Goal: Transaction & Acquisition: Purchase product/service

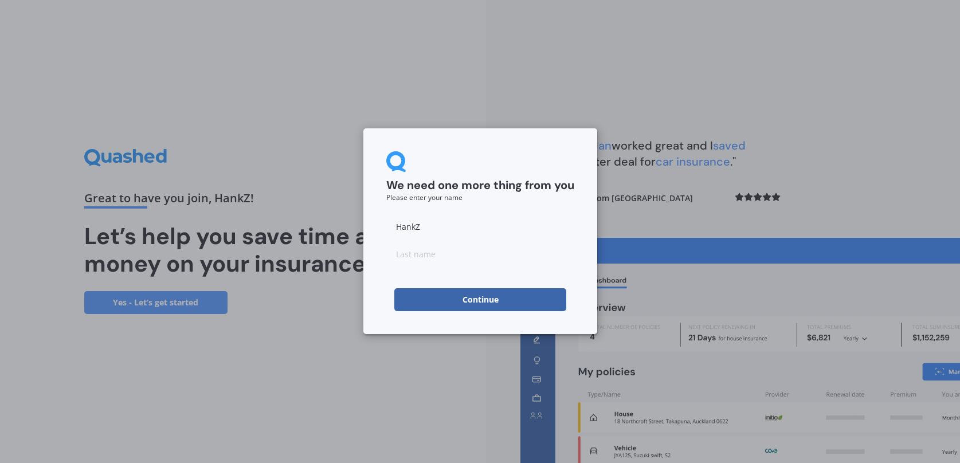
drag, startPoint x: 472, startPoint y: 226, endPoint x: 487, endPoint y: 276, distance: 52.0
click at [476, 239] on div "HankZ" at bounding box center [480, 240] width 188 height 50
click at [497, 305] on button "Continue" at bounding box center [480, 299] width 172 height 23
type input "Z"
click at [417, 268] on form "We need one more thing from you Please enter your name [PERSON_NAME] Continue" at bounding box center [480, 231] width 188 height 160
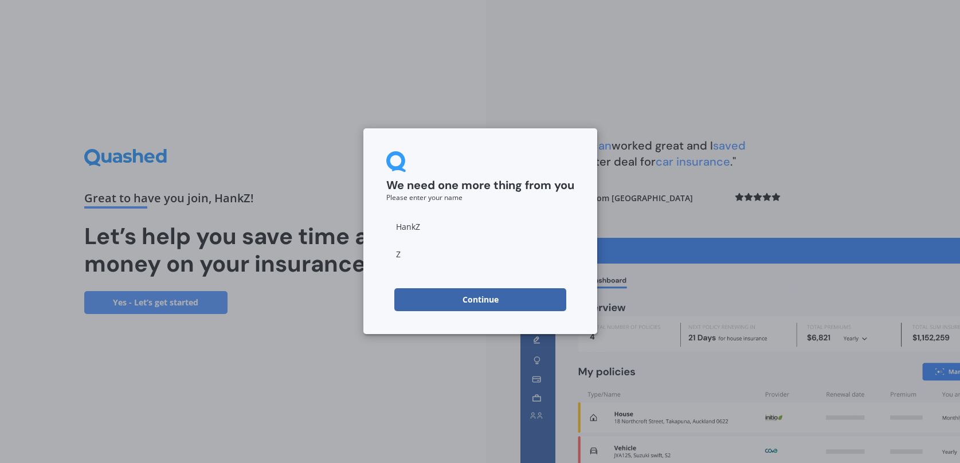
click at [437, 301] on button "Continue" at bounding box center [480, 299] width 172 height 23
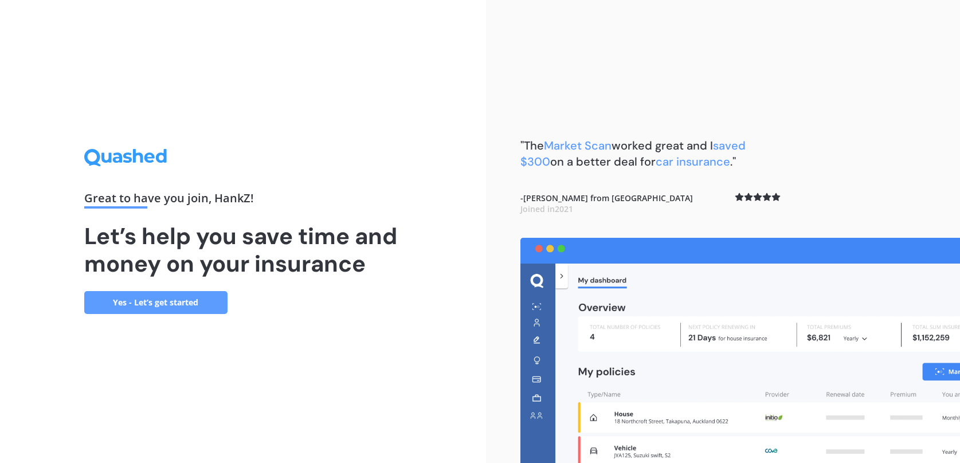
click at [179, 299] on link "Yes - Let’s get started" at bounding box center [155, 302] width 143 height 23
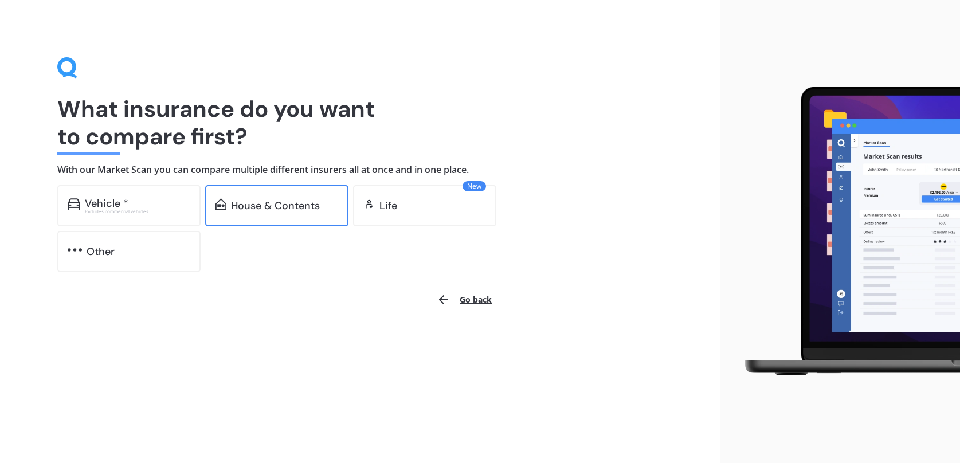
click at [257, 215] on div "House & Contents" at bounding box center [276, 205] width 143 height 41
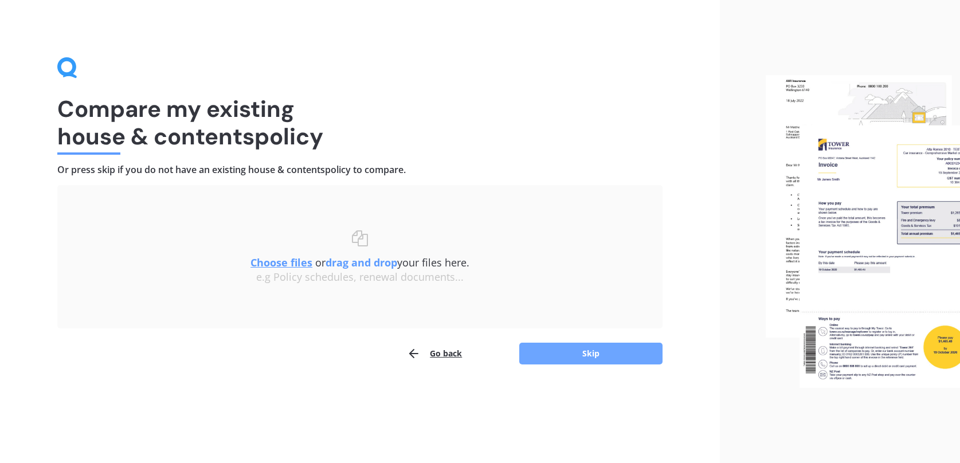
click at [583, 351] on button "Skip" at bounding box center [590, 354] width 143 height 22
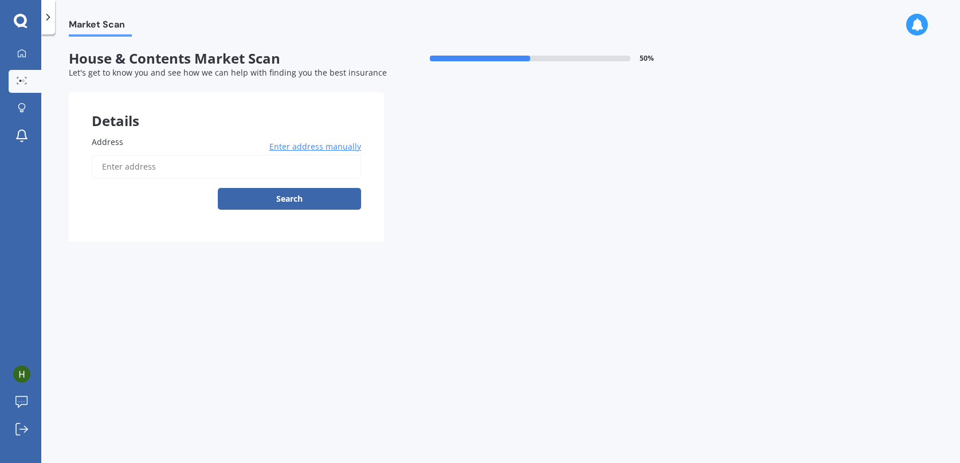
click at [190, 174] on input "Address" at bounding box center [226, 167] width 269 height 24
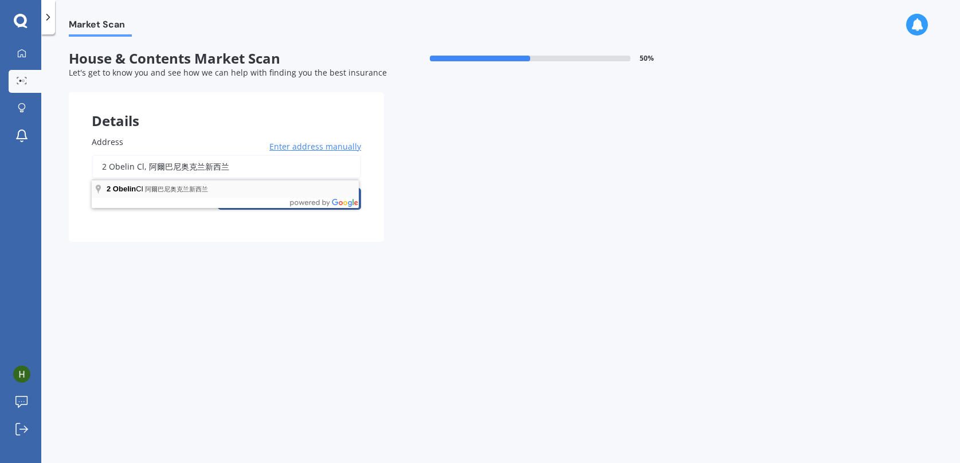
type input "[STREET_ADDRESS]新西兰"
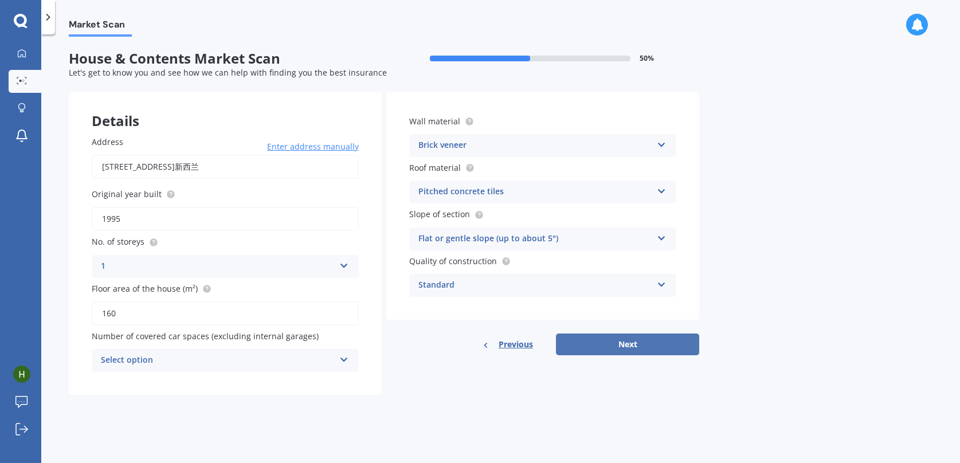
click at [598, 348] on button "Next" at bounding box center [627, 345] width 143 height 22
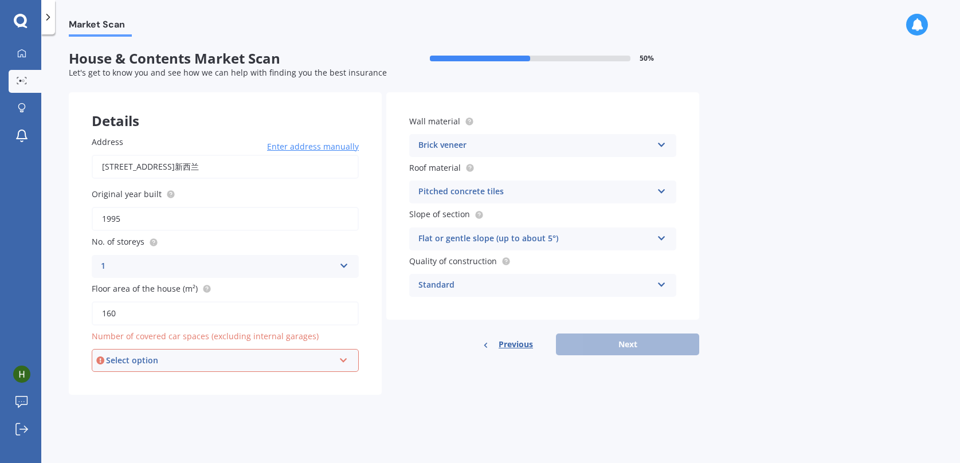
click at [292, 366] on div "Select option" at bounding box center [220, 360] width 228 height 13
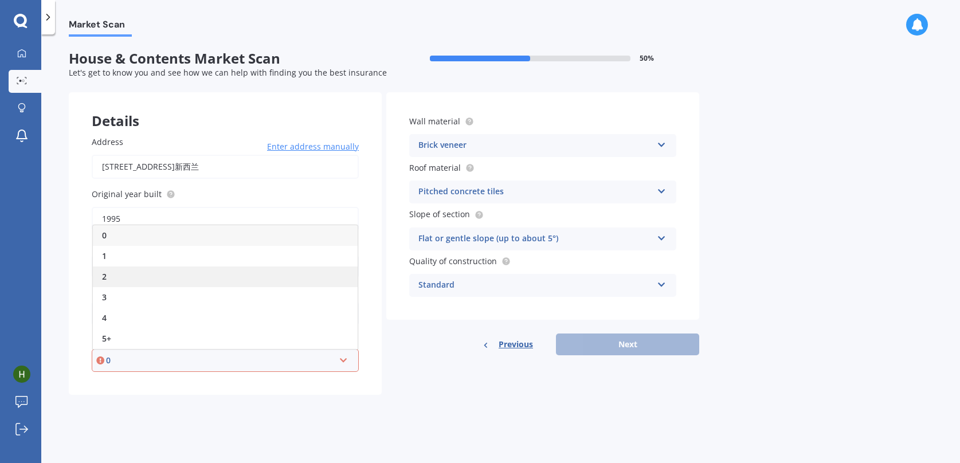
click at [312, 285] on div "2" at bounding box center [225, 276] width 265 height 21
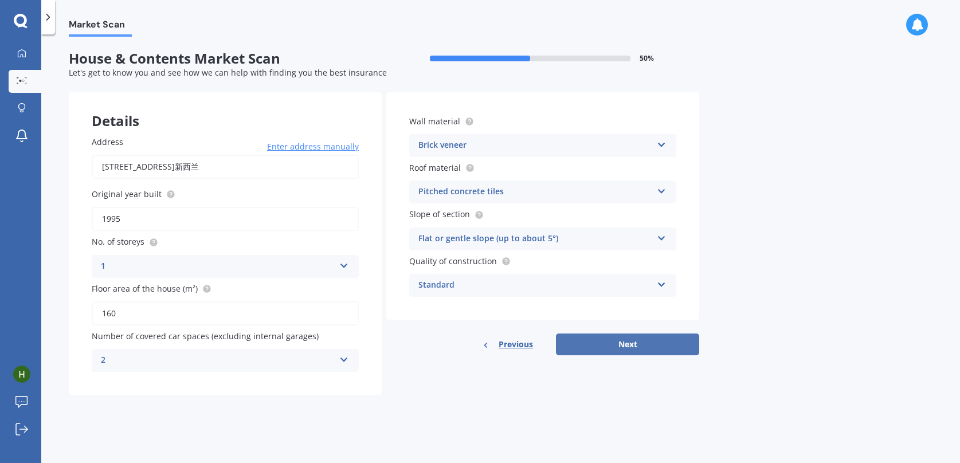
click at [612, 354] on button "Next" at bounding box center [627, 345] width 143 height 22
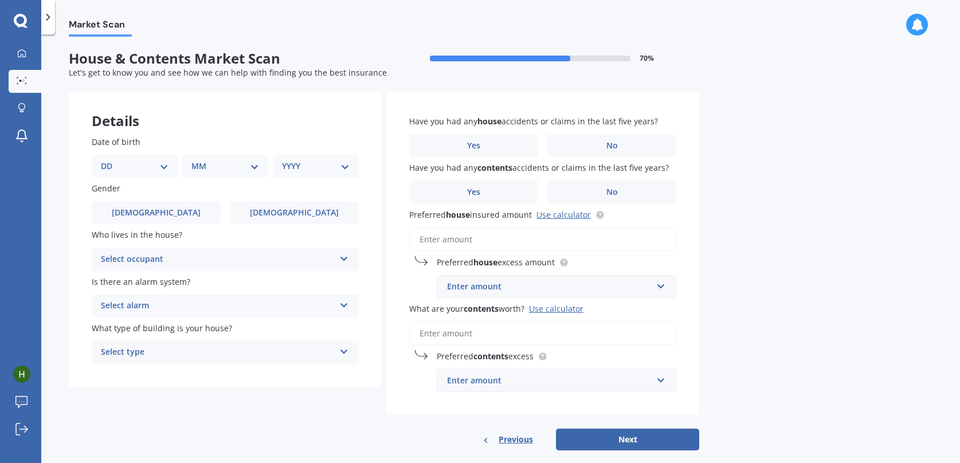
click at [158, 171] on select "DD 01 02 03 04 05 06 07 08 09 10 11 12 13 14 15 16 17 18 19 20 21 22 23 24 25 2…" at bounding box center [135, 166] width 68 height 13
select select "20"
click at [110, 160] on select "DD 01 02 03 04 05 06 07 08 09 10 11 12 13 14 15 16 17 18 19 20 21 22 23 24 25 2…" at bounding box center [135, 166] width 68 height 13
click at [209, 159] on div "MM 01 02 03 04 05 06 07 08 09 10 11 12" at bounding box center [227, 166] width 81 height 23
click at [210, 163] on select "MM 01 02 03 04 05 06 07 08 09 10 11 12" at bounding box center [227, 166] width 63 height 13
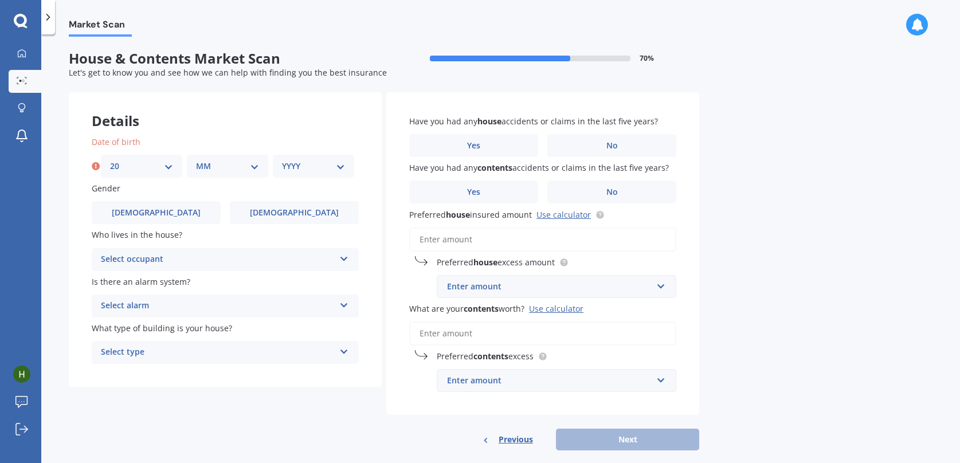
select select "01"
click at [196, 160] on select "MM 01 02 03 04 05 06 07 08 09 10 11 12" at bounding box center [227, 166] width 63 height 13
click at [275, 169] on div "YYYY 2009 2008 2007 2006 2005 2004 2003 2002 2001 2000 1999 1998 1997 1996 1995…" at bounding box center [313, 166] width 81 height 23
click at [291, 170] on select "YYYY 2009 2008 2007 2006 2005 2004 2003 2002 2001 2000 1999 1998 1997 1996 1995…" at bounding box center [313, 166] width 63 height 13
select select "1962"
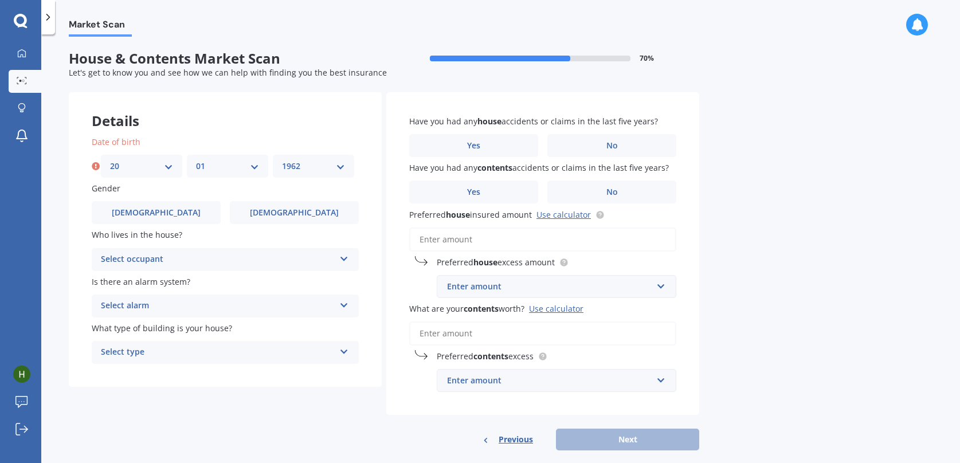
click at [282, 160] on select "YYYY 2009 2008 2007 2006 2005 2004 2003 2002 2001 2000 1999 1998 1997 1996 1995…" at bounding box center [313, 166] width 63 height 13
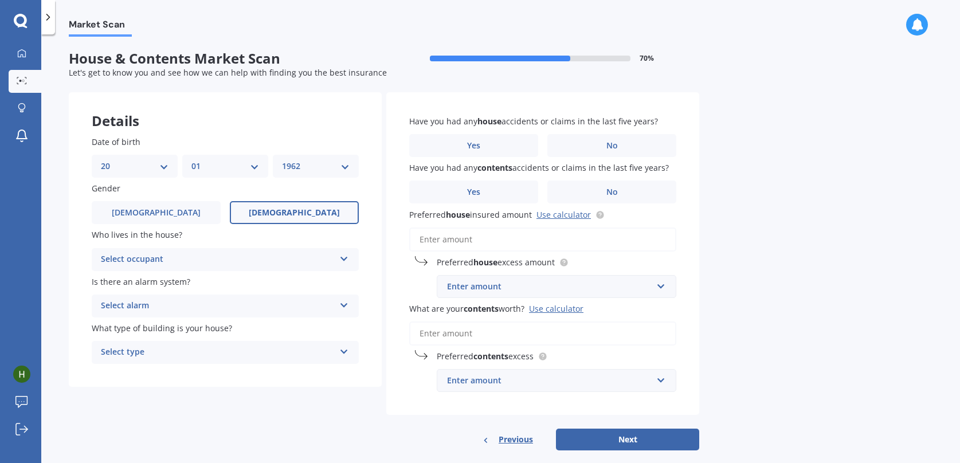
click at [275, 220] on label "[DEMOGRAPHIC_DATA]" at bounding box center [294, 212] width 129 height 23
click at [0, 0] on input "[DEMOGRAPHIC_DATA]" at bounding box center [0, 0] width 0 height 0
click at [256, 257] on div "Select occupant" at bounding box center [218, 260] width 234 height 14
click at [257, 285] on div "Owner" at bounding box center [225, 282] width 266 height 21
click at [249, 313] on div "Select alarm" at bounding box center [218, 306] width 234 height 14
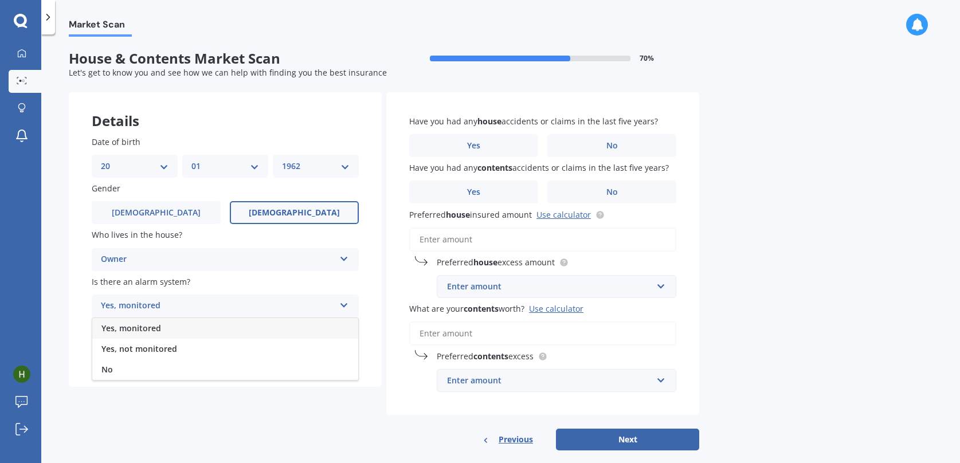
click at [238, 327] on div "Yes, monitored" at bounding box center [225, 328] width 266 height 21
click at [221, 352] on div "Select type" at bounding box center [218, 353] width 234 height 14
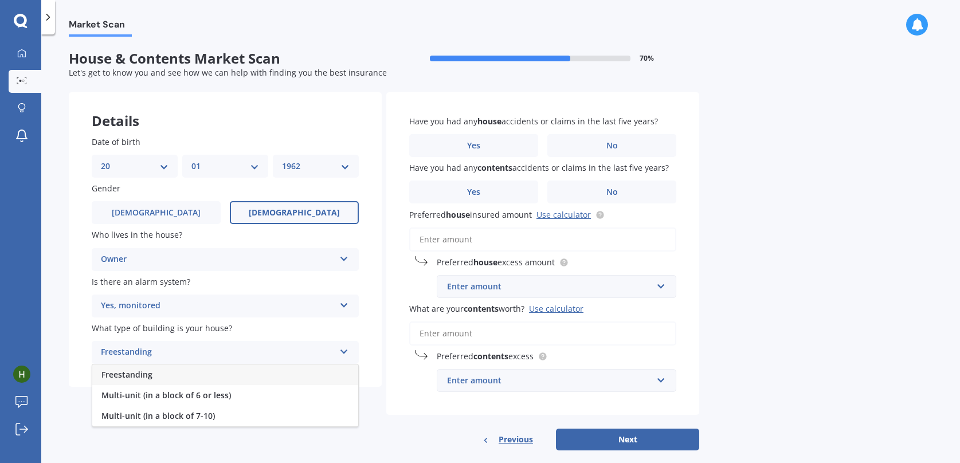
click at [207, 378] on div "Freestanding" at bounding box center [225, 374] width 266 height 21
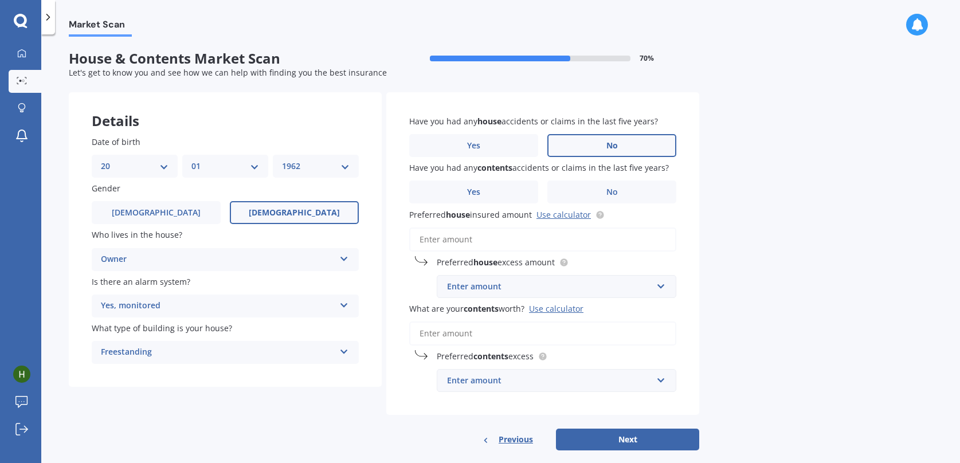
click at [563, 152] on label "No" at bounding box center [611, 145] width 129 height 23
click at [0, 0] on input "No" at bounding box center [0, 0] width 0 height 0
click at [597, 185] on label "No" at bounding box center [611, 192] width 129 height 23
click at [0, 0] on input "No" at bounding box center [0, 0] width 0 height 0
click at [552, 238] on input "Preferred house insured amount Use calculator" at bounding box center [542, 240] width 267 height 24
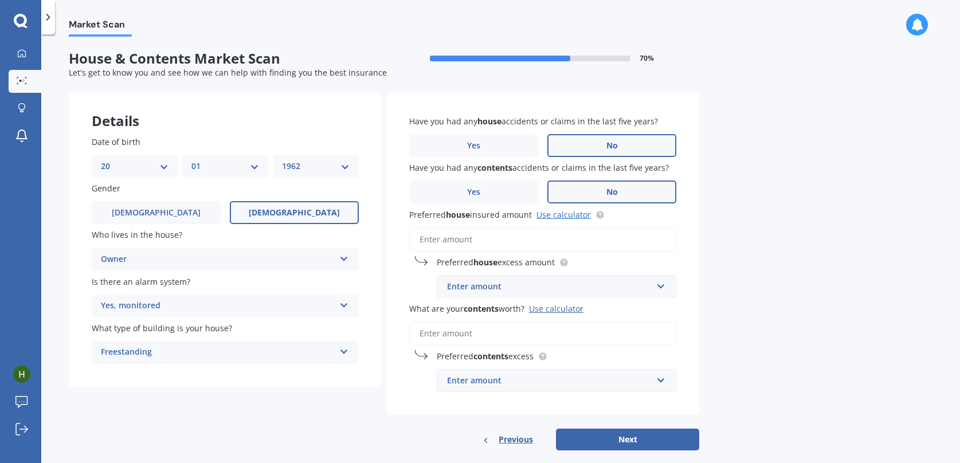
click at [564, 213] on link "Use calculator" at bounding box center [563, 214] width 54 height 11
click at [456, 238] on input "Preferred house insured amount Use calculator" at bounding box center [542, 240] width 267 height 24
paste input "$611,760"
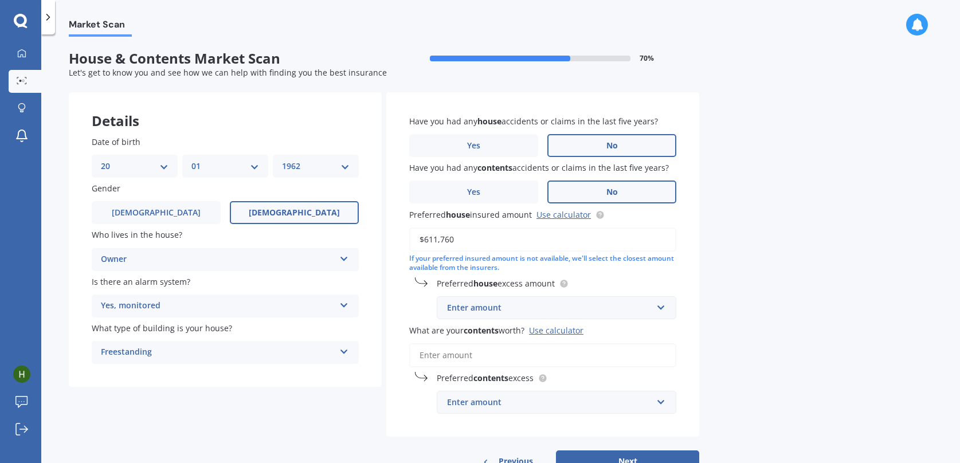
type input "$611,760"
click at [462, 309] on div "Enter amount" at bounding box center [549, 307] width 205 height 13
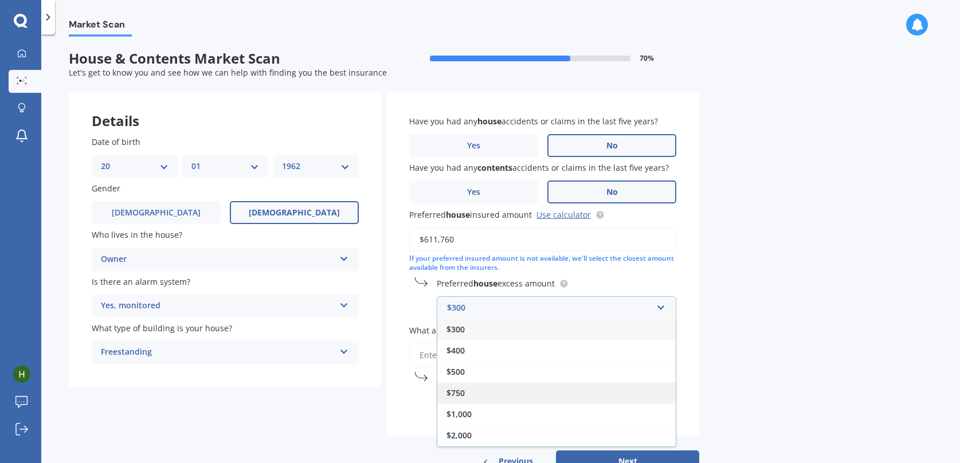
click at [462, 390] on span "$750" at bounding box center [455, 392] width 18 height 11
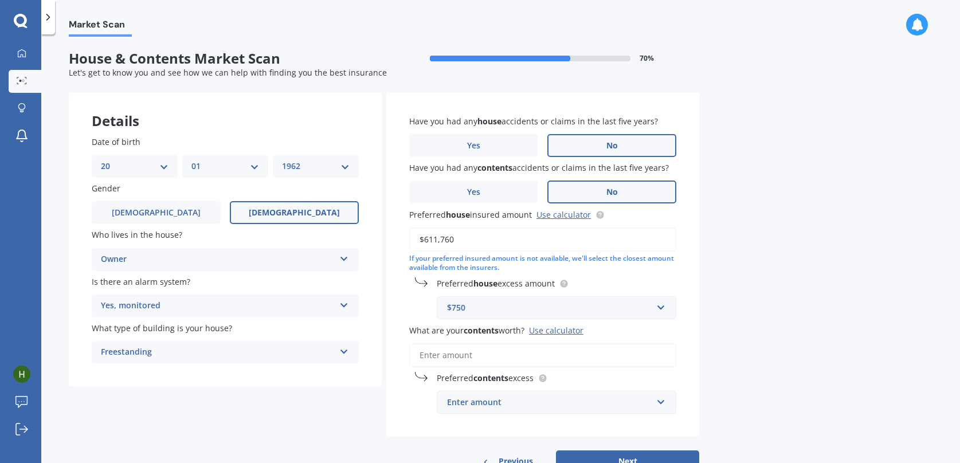
click at [474, 358] on input "What are your contents worth? Use calculator" at bounding box center [542, 355] width 267 height 24
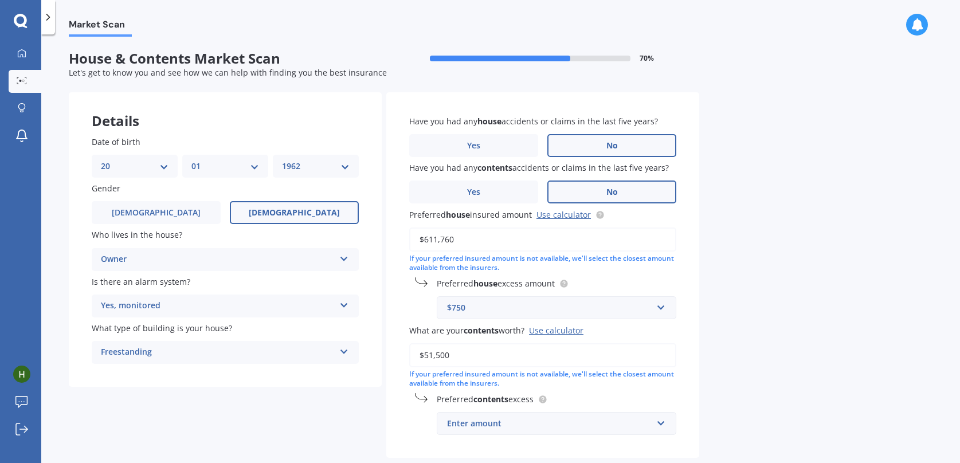
type input "$51,500"
click at [485, 429] on div "Enter amount" at bounding box center [549, 423] width 205 height 13
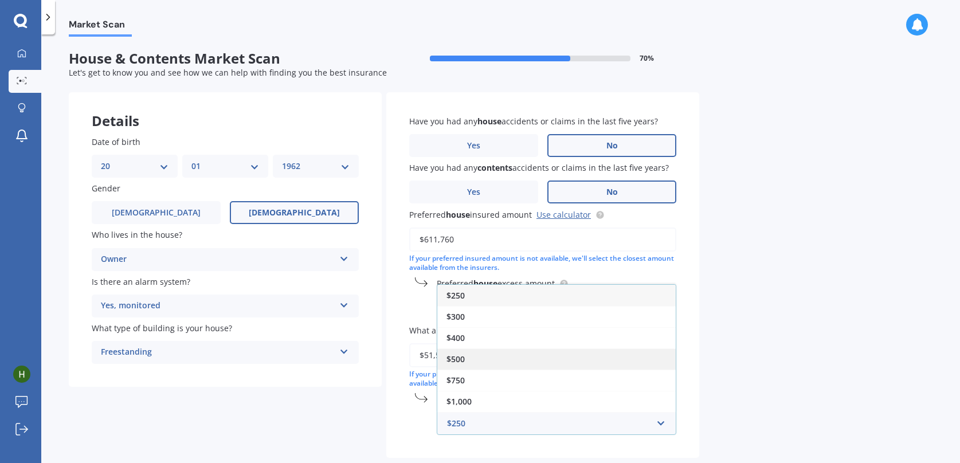
click at [485, 350] on div "$500" at bounding box center [556, 358] width 238 height 21
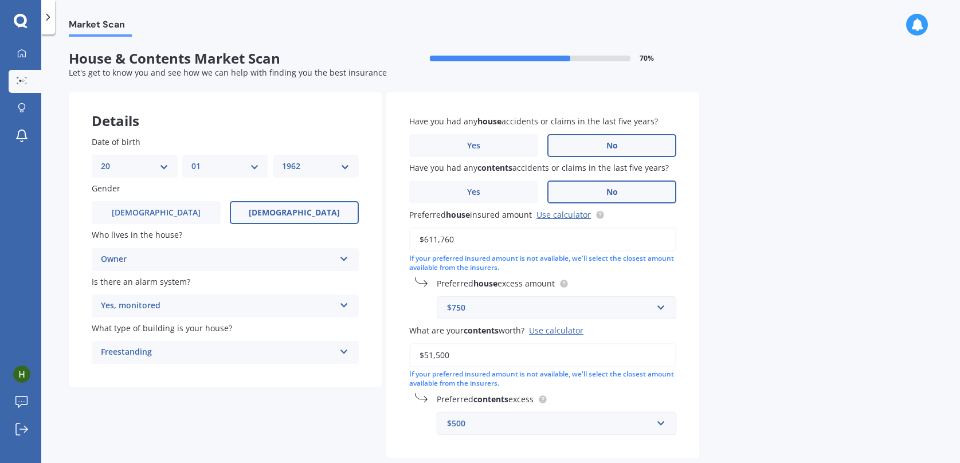
scroll to position [62, 0]
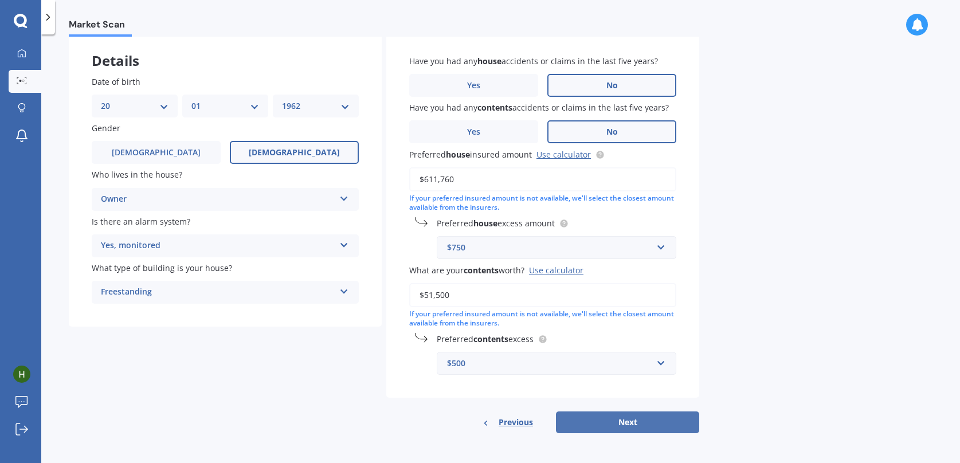
click at [590, 415] on button "Next" at bounding box center [627, 422] width 143 height 22
select select "20"
select select "01"
select select "1962"
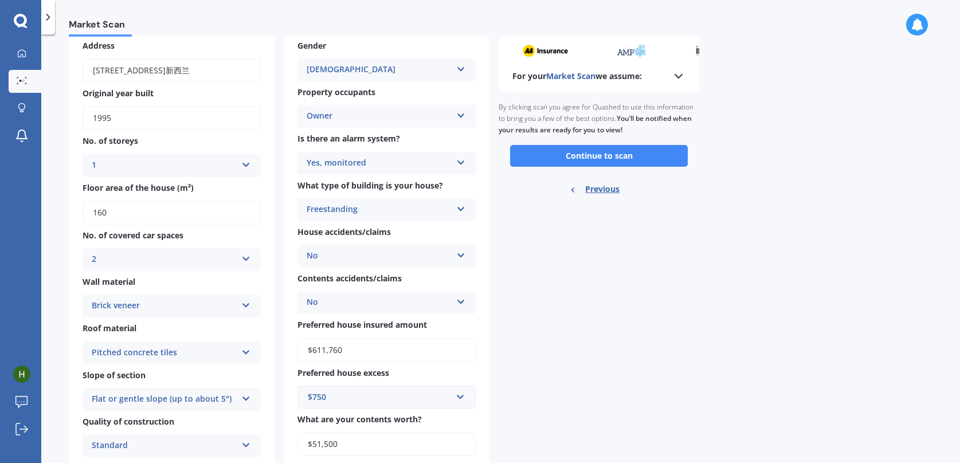
scroll to position [0, 0]
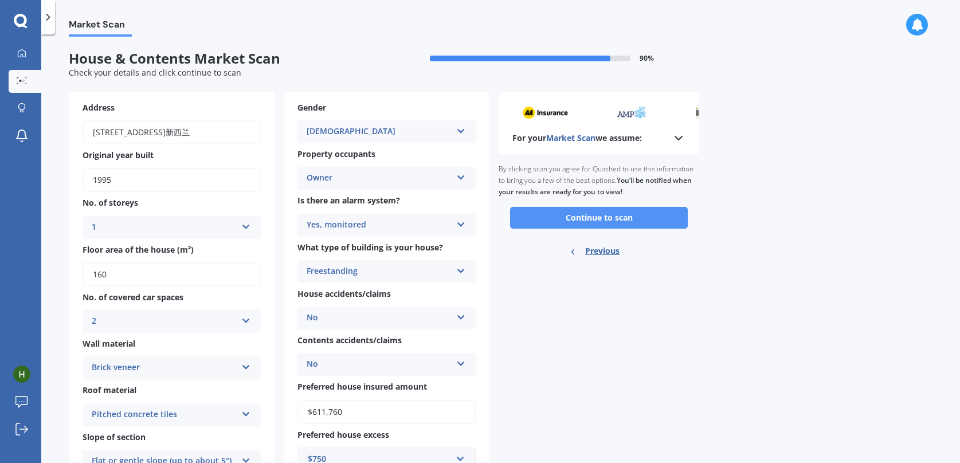
click at [601, 218] on button "Continue to scan" at bounding box center [599, 218] width 178 height 22
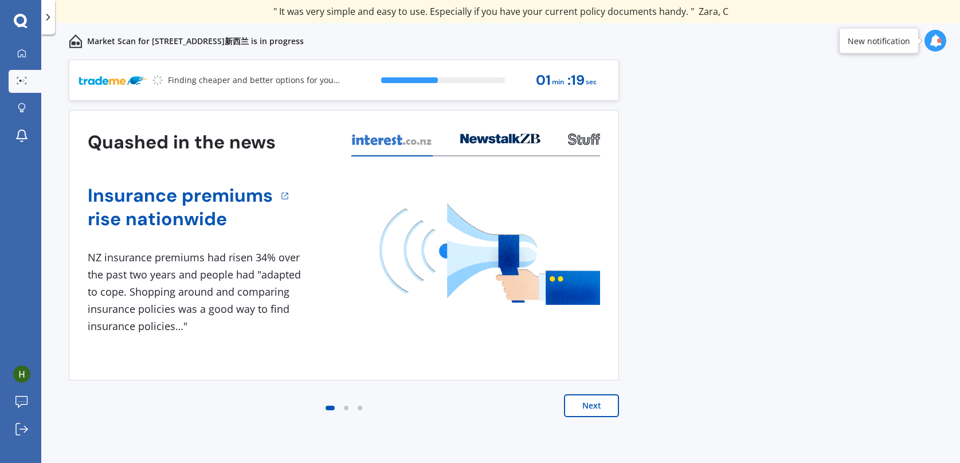
click at [584, 401] on button "Next" at bounding box center [591, 405] width 55 height 23
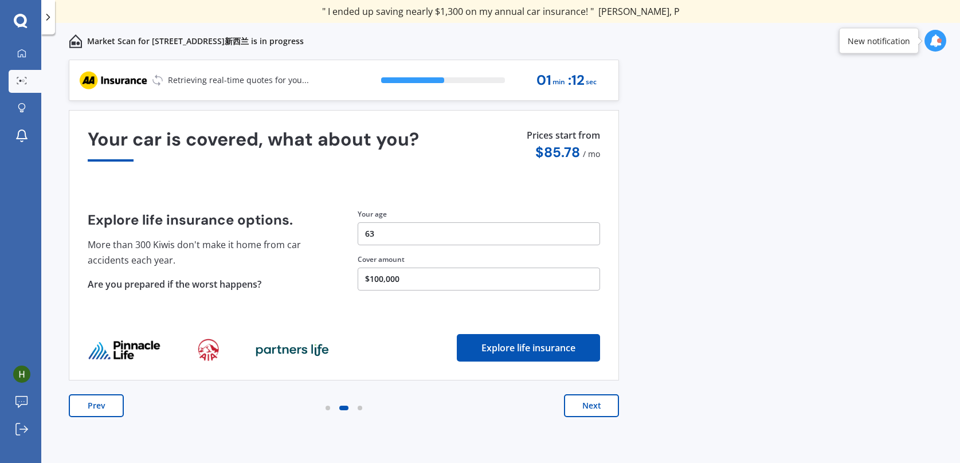
click at [584, 401] on button "Next" at bounding box center [591, 405] width 55 height 23
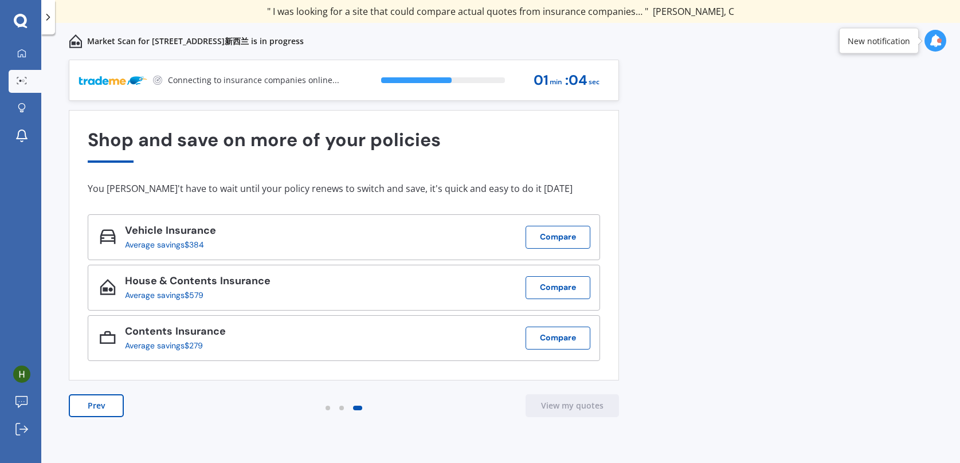
click at [111, 414] on button "Prev" at bounding box center [96, 405] width 55 height 23
